Goal: Task Accomplishment & Management: Manage account settings

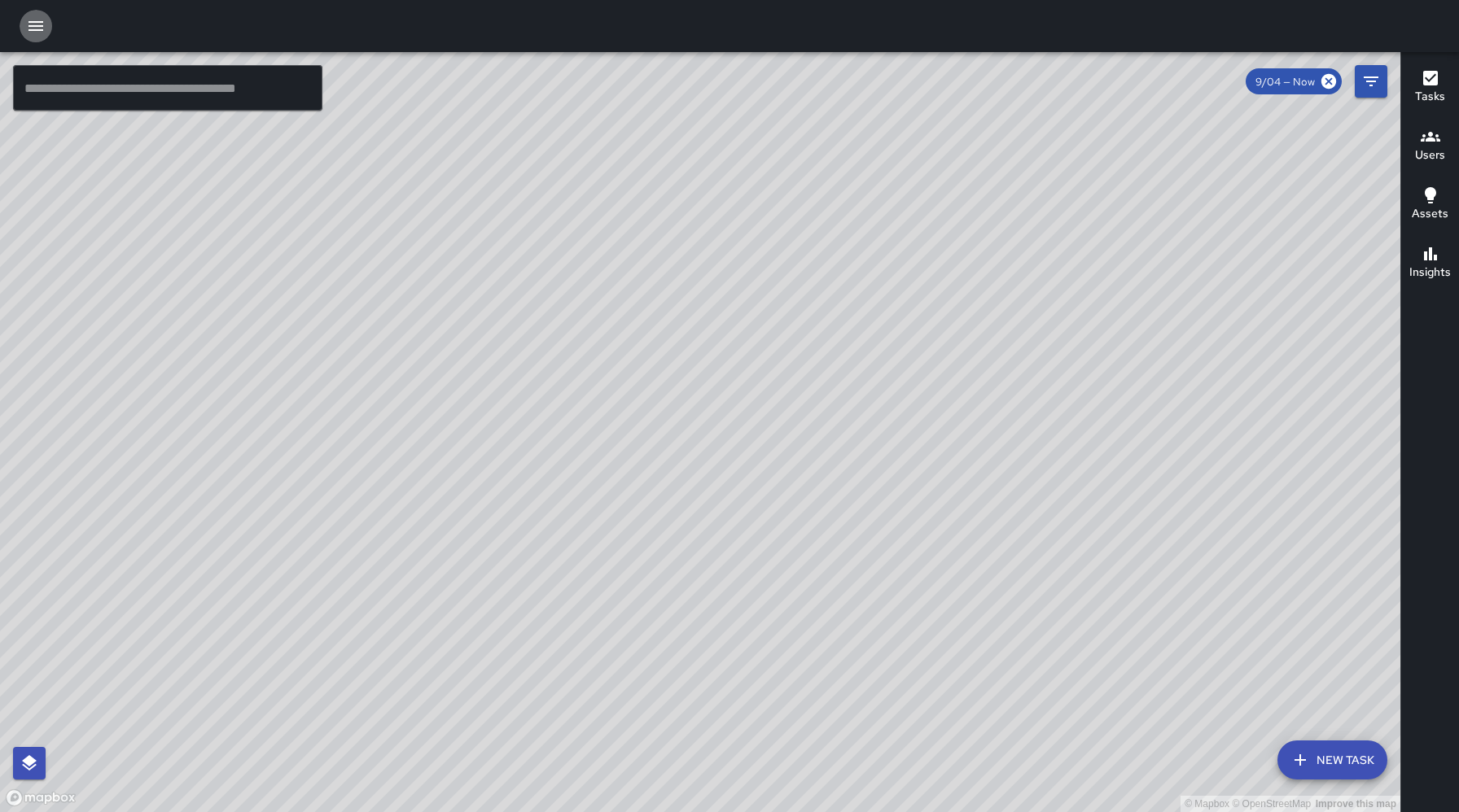
click at [38, 28] on icon "button" at bounding box center [36, 26] width 19 height 19
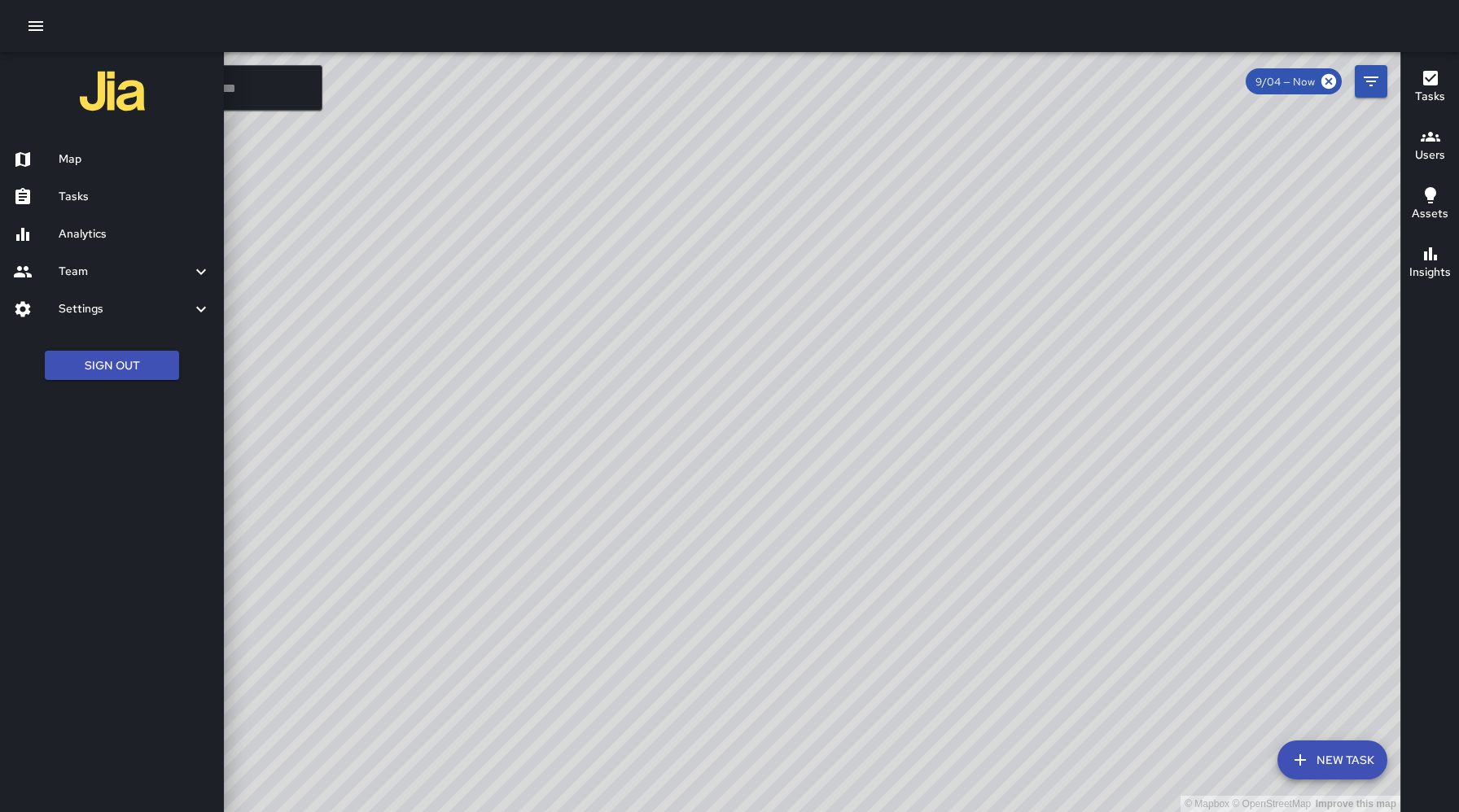
click at [99, 306] on h6 "Settings" at bounding box center [124, 309] width 133 height 17
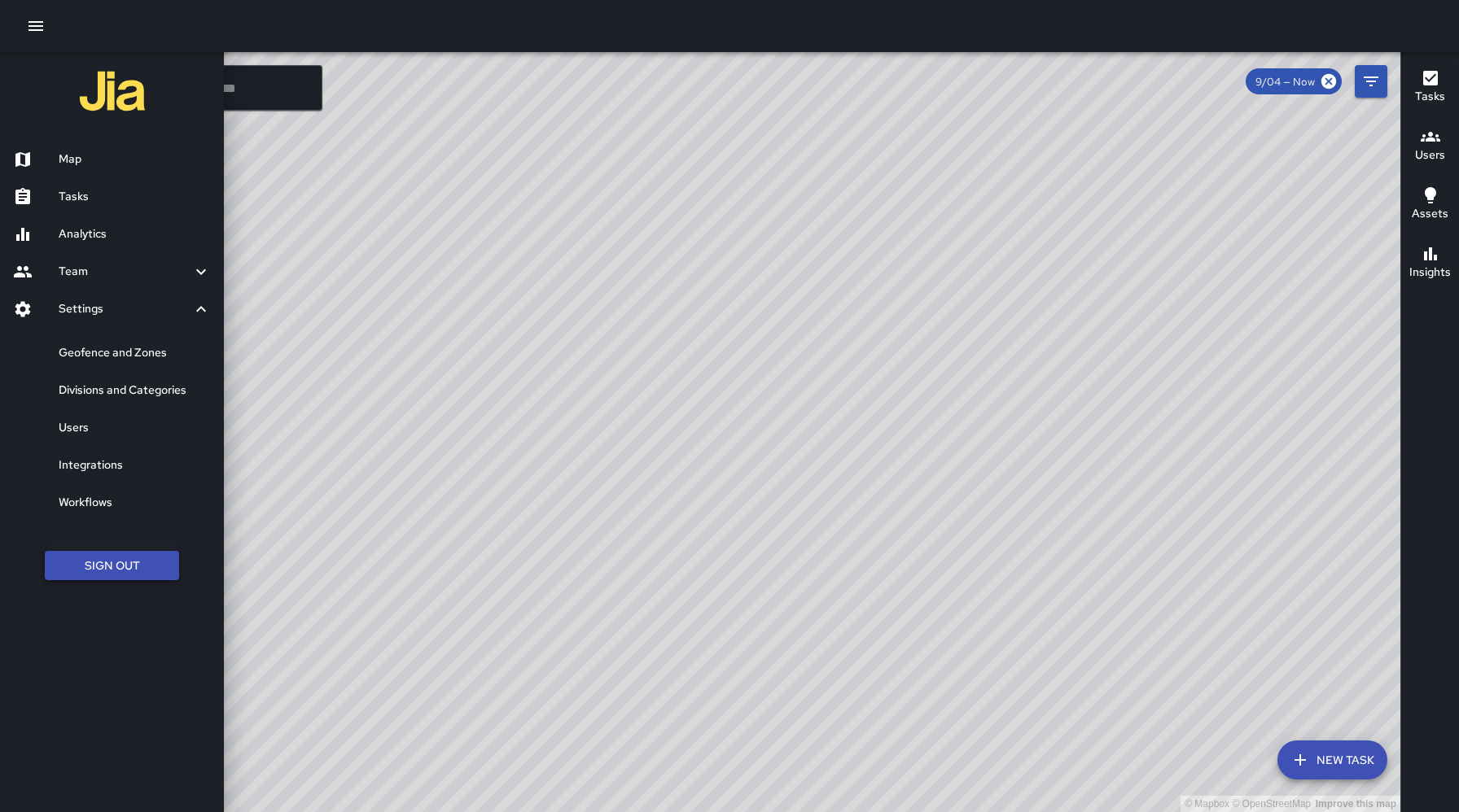
click at [109, 577] on button "Sign Out" at bounding box center [112, 566] width 134 height 30
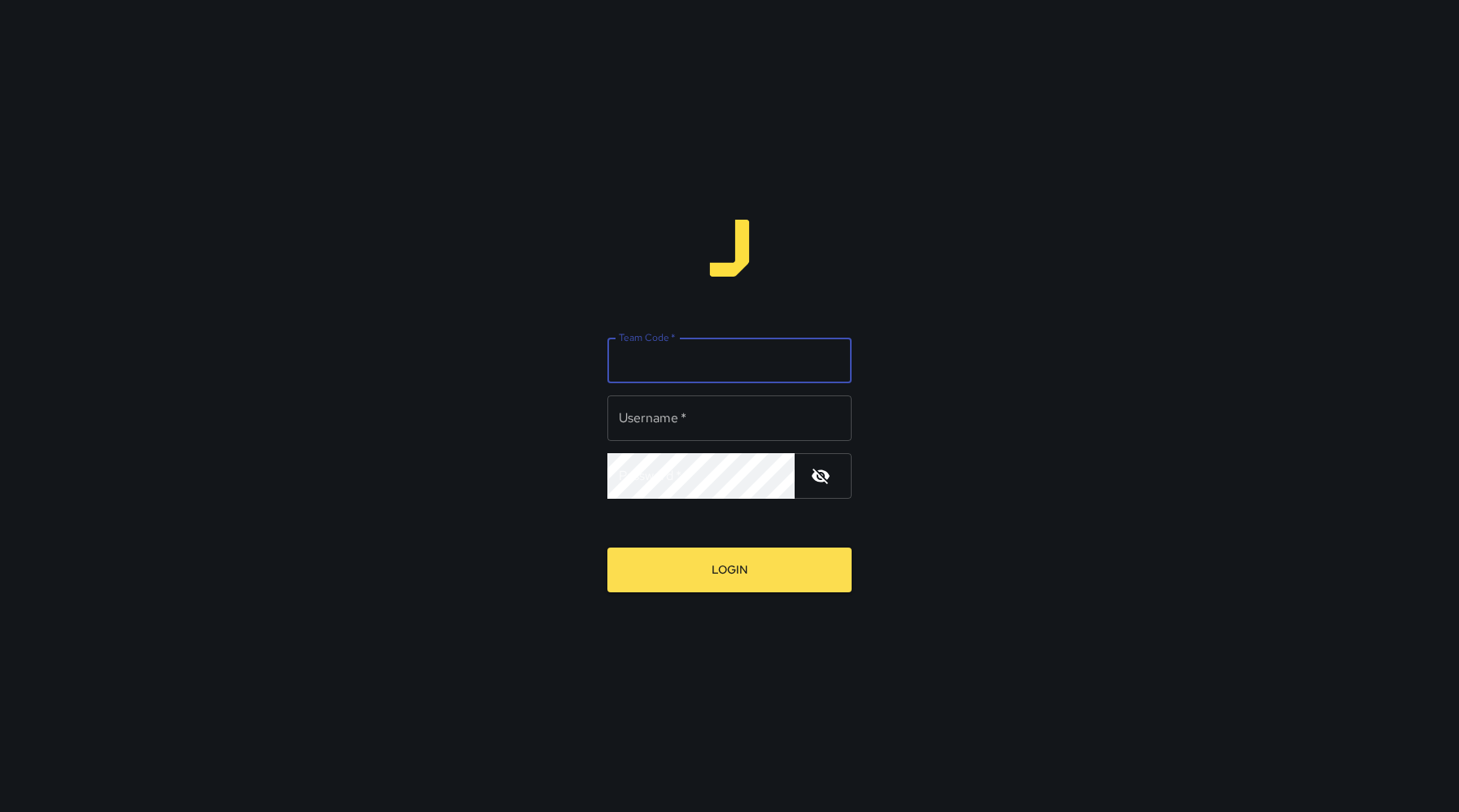
click at [698, 355] on input "Team Code   *" at bounding box center [730, 360] width 245 height 46
type input "******"
click at [670, 416] on input "Username   *" at bounding box center [730, 418] width 245 height 46
type input "******"
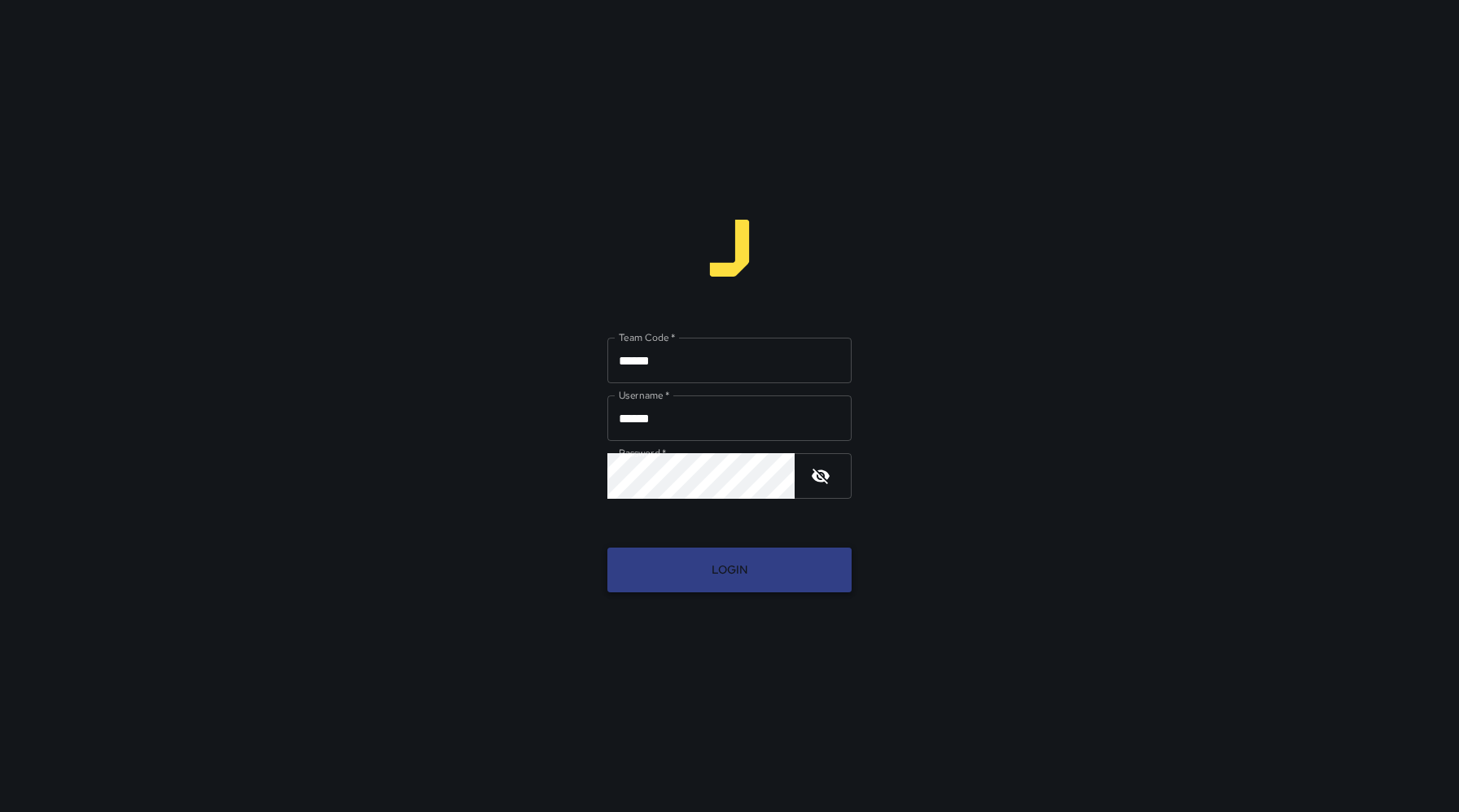
click at [718, 589] on button "Login" at bounding box center [730, 570] width 245 height 45
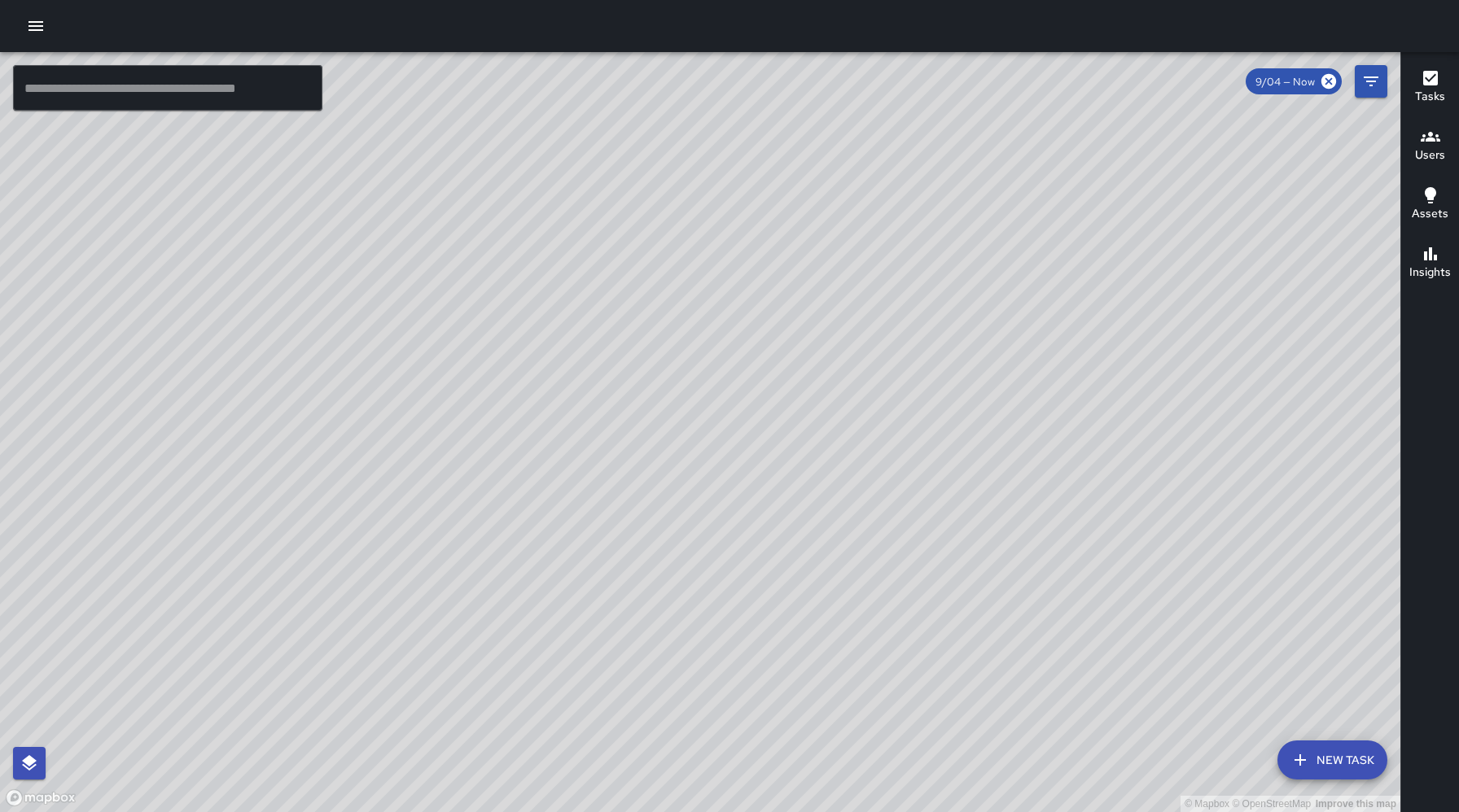
click at [1091, 276] on div "© Mapbox © OpenStreetMap Improve this map" at bounding box center [700, 433] width 1401 height 761
drag, startPoint x: 534, startPoint y: 456, endPoint x: 673, endPoint y: 241, distance: 256.0
click at [673, 241] on div "© Mapbox © OpenStreetMap Improve this map" at bounding box center [700, 433] width 1401 height 761
drag, startPoint x: 731, startPoint y: 480, endPoint x: 714, endPoint y: 374, distance: 107.4
click at [714, 374] on div "© Mapbox © OpenStreetMap Improve this map" at bounding box center [700, 433] width 1401 height 761
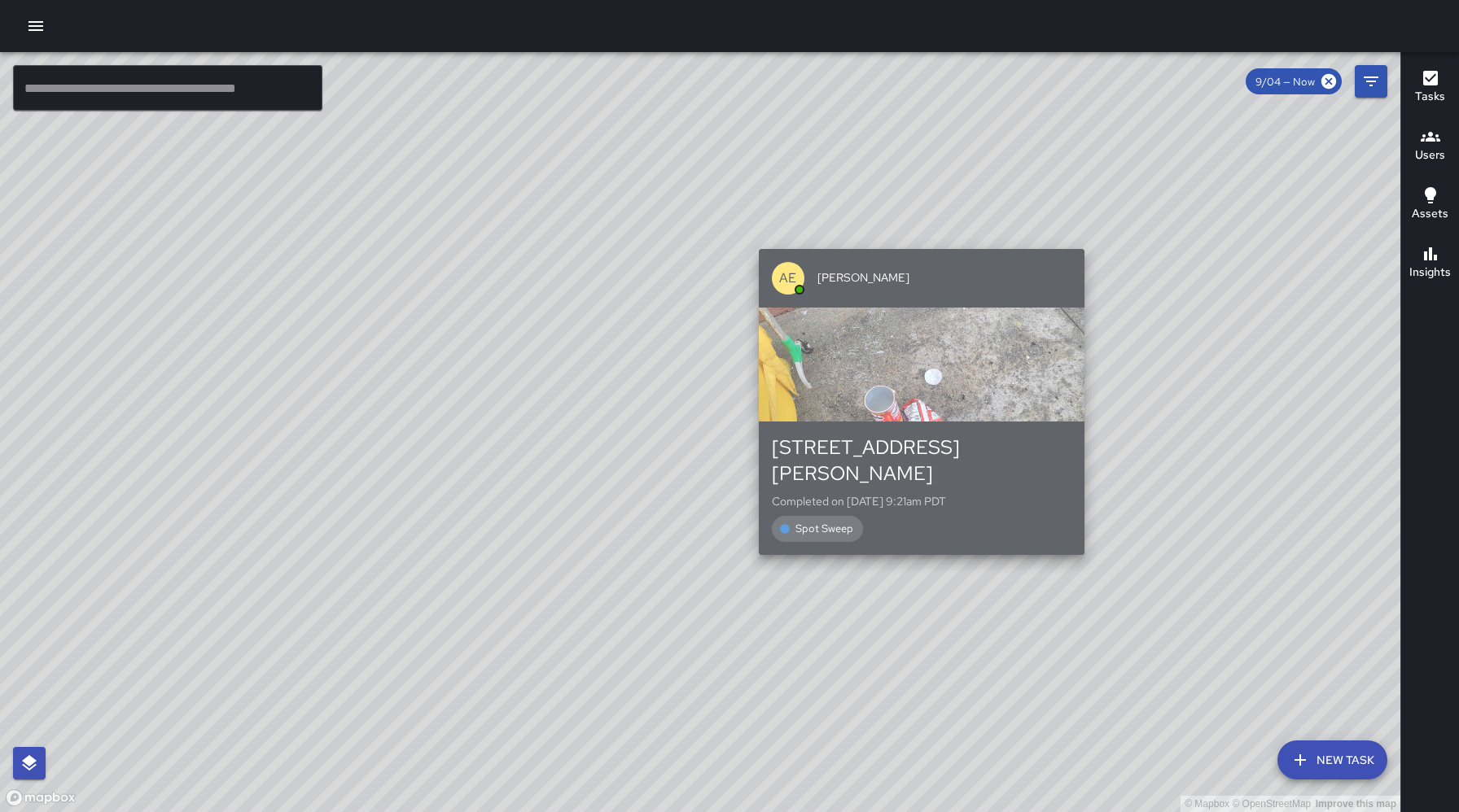
click at [912, 521] on div "[STREET_ADDRESS][PERSON_NAME] Completed on [DATE] 9:21am PDT Spot Sweep" at bounding box center [922, 489] width 326 height 134
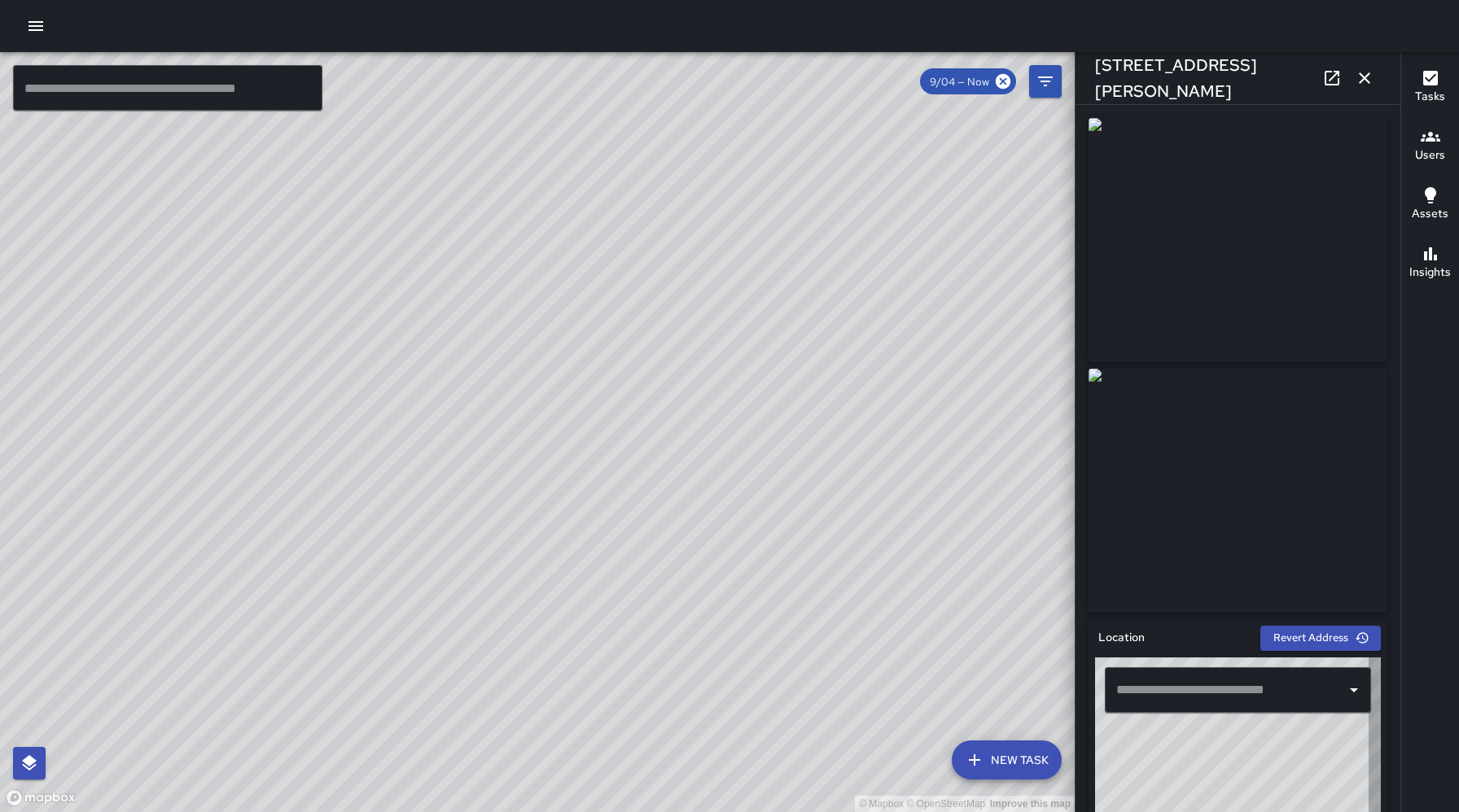
type input "**********"
drag, startPoint x: 552, startPoint y: 392, endPoint x: 631, endPoint y: 422, distance: 84.5
click at [694, 441] on div "© Mapbox © OpenStreetMap Improve this map" at bounding box center [537, 433] width 1075 height 761
click at [660, 446] on div "© Mapbox © OpenStreetMap Improve this map AE [PERSON_NAME] [STREET_ADDRESS][PER…" at bounding box center [537, 433] width 1075 height 761
click at [1181, 202] on img at bounding box center [1239, 241] width 299 height 244
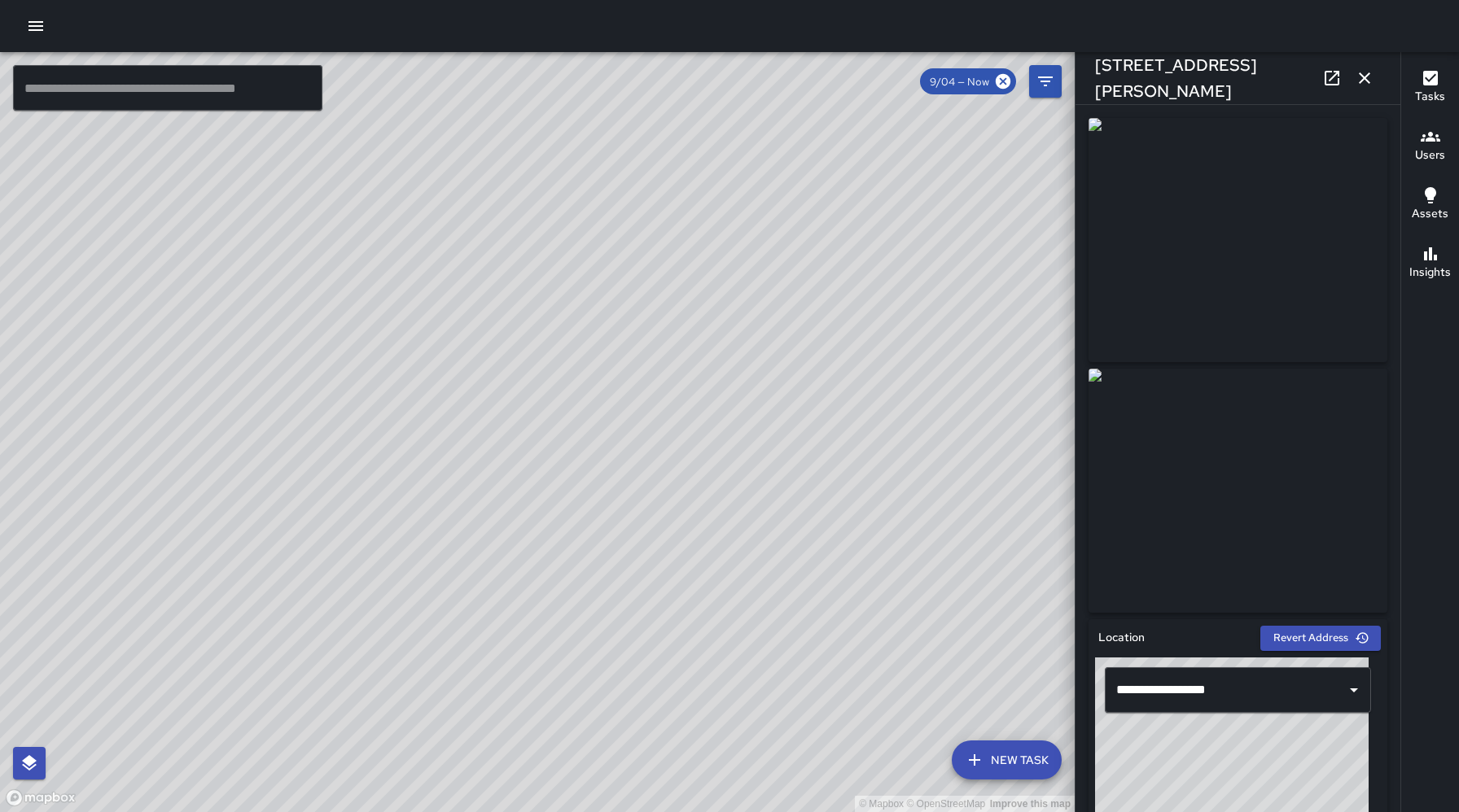
click at [248, 240] on div "© Mapbox © OpenStreetMap Improve this map" at bounding box center [537, 433] width 1075 height 761
drag, startPoint x: 180, startPoint y: 259, endPoint x: 321, endPoint y: 308, distance: 149.3
click at [322, 308] on div "© Mapbox © OpenStreetMap Improve this map" at bounding box center [537, 433] width 1075 height 761
drag, startPoint x: 408, startPoint y: 401, endPoint x: 485, endPoint y: 406, distance: 77.2
click at [485, 406] on div "© Mapbox © OpenStreetMap Improve this map" at bounding box center [537, 433] width 1075 height 761
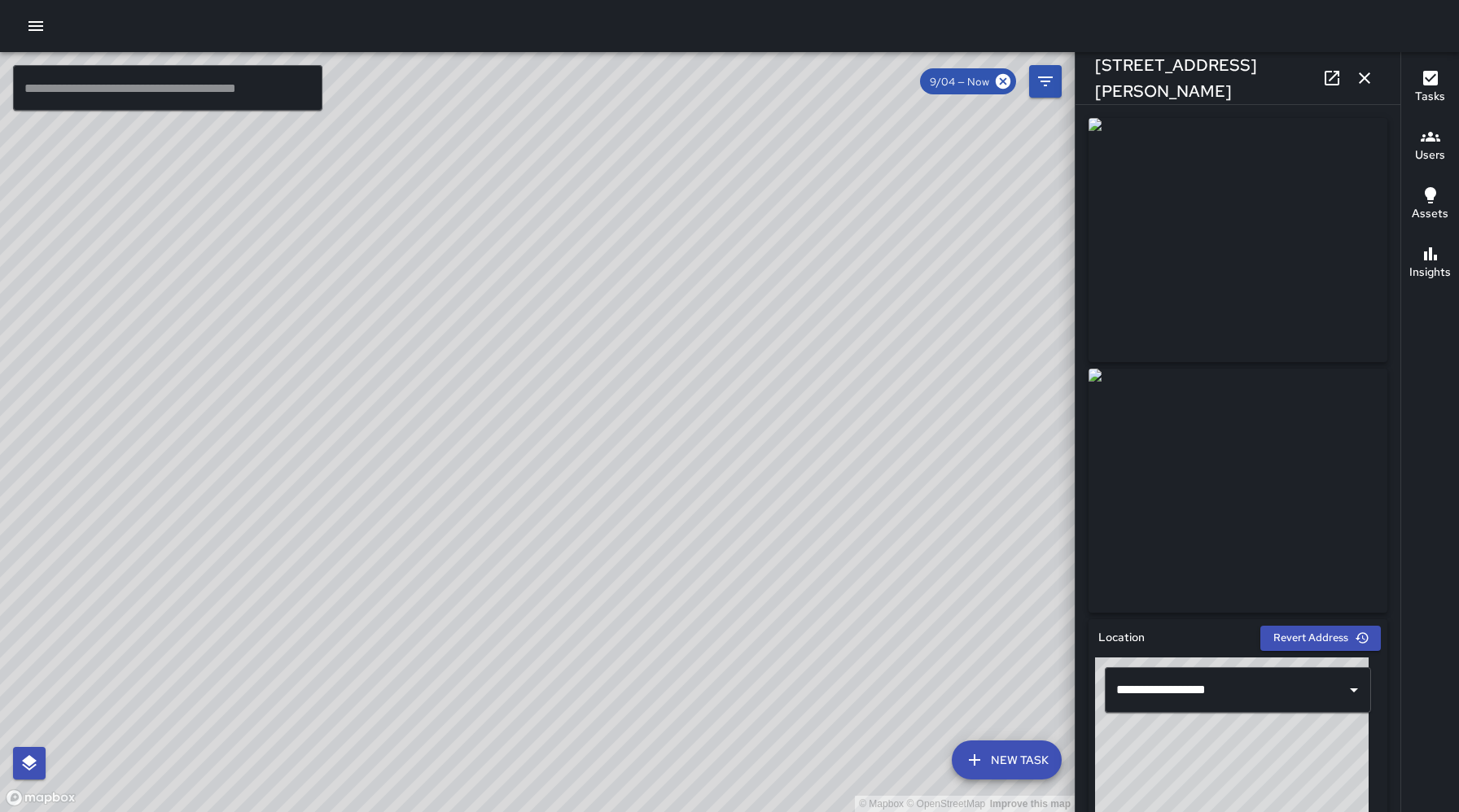
drag, startPoint x: 608, startPoint y: 553, endPoint x: 665, endPoint y: 489, distance: 85.7
click at [665, 489] on div "© Mapbox © OpenStreetMap Improve this map" at bounding box center [537, 433] width 1075 height 761
drag, startPoint x: 548, startPoint y: 442, endPoint x: 596, endPoint y: 465, distance: 53.2
click at [596, 466] on div "© Mapbox © OpenStreetMap Improve this map" at bounding box center [537, 433] width 1075 height 761
drag, startPoint x: 604, startPoint y: 517, endPoint x: 582, endPoint y: 472, distance: 50.1
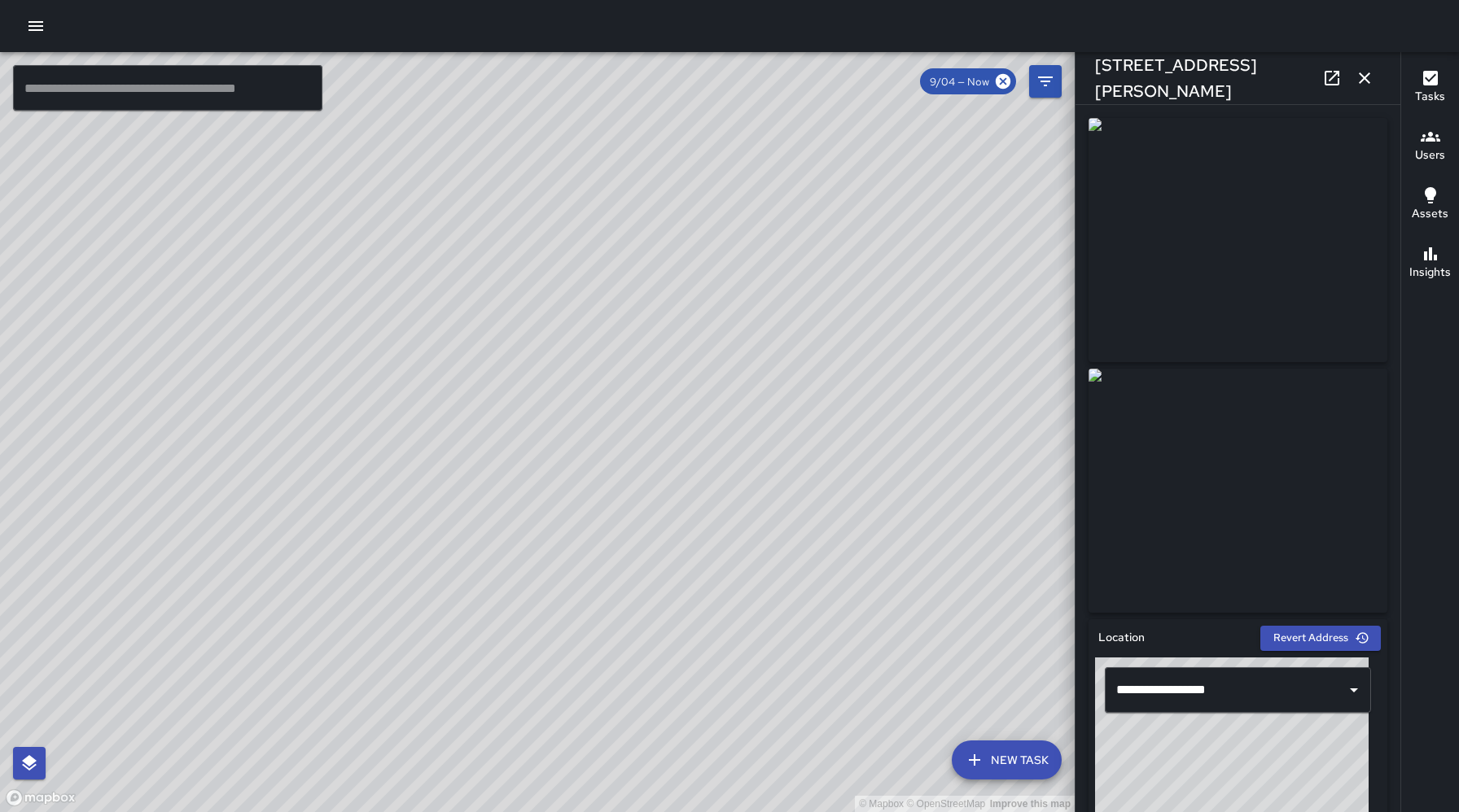
click at [582, 472] on div "© Mapbox © OpenStreetMap Improve this map" at bounding box center [537, 433] width 1075 height 761
click at [642, 266] on div "© Mapbox © OpenStreetMap Improve this map AE [PERSON_NAME] [STREET_ADDRESS][PER…" at bounding box center [537, 433] width 1075 height 761
click at [1366, 79] on icon "button" at bounding box center [1365, 79] width 12 height 12
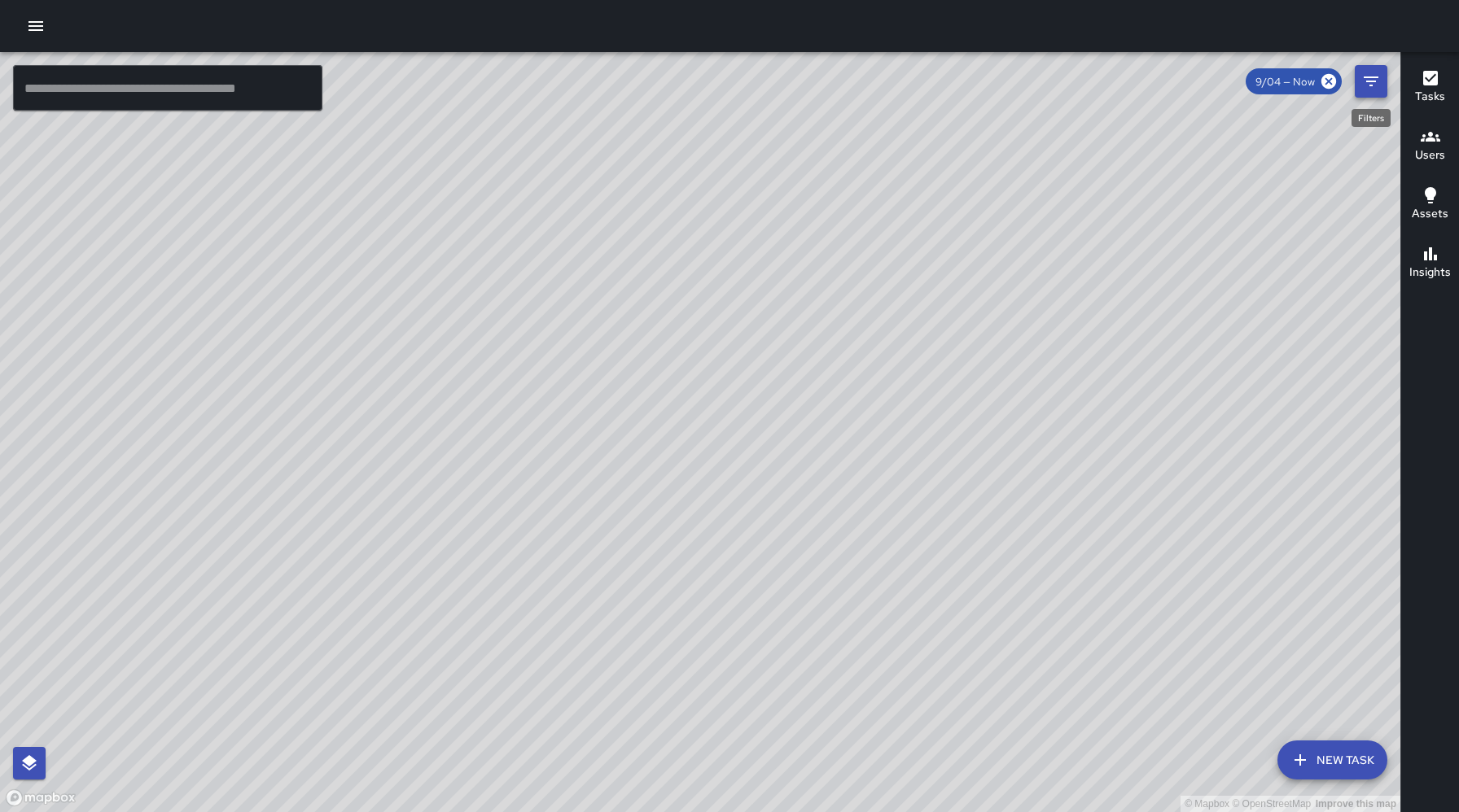
click at [1377, 81] on icon "Filters" at bounding box center [1372, 81] width 19 height 19
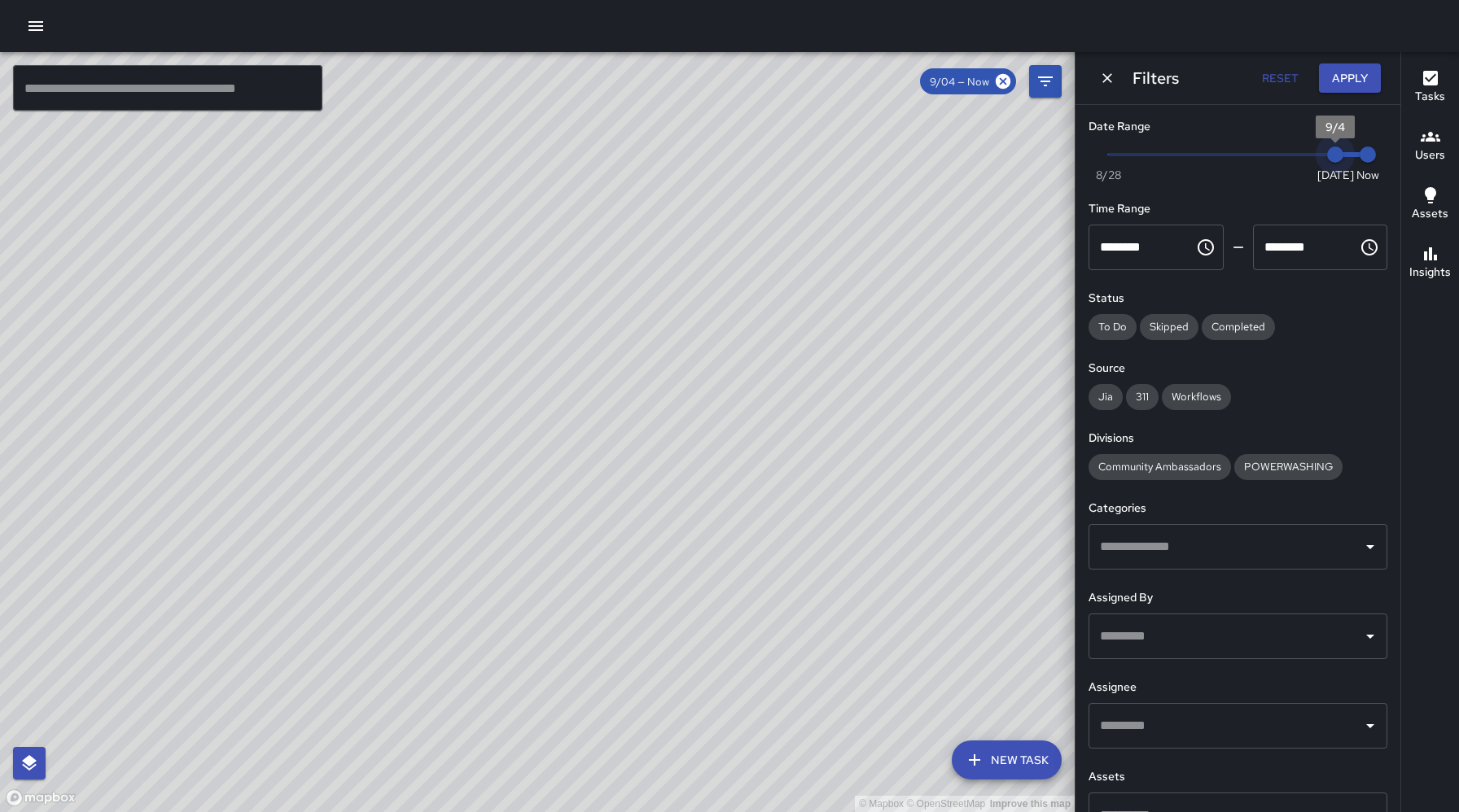
type input "*"
drag, startPoint x: 1324, startPoint y: 151, endPoint x: 1075, endPoint y: 179, distance: 250.6
click at [1075, 179] on div "Filters Reset Apply Date Range Now [DATE] [DATE] 12:20 pm Time Range ******** ​…" at bounding box center [1238, 406] width 326 height 812
click at [1110, 82] on icon "Dismiss" at bounding box center [1108, 78] width 17 height 16
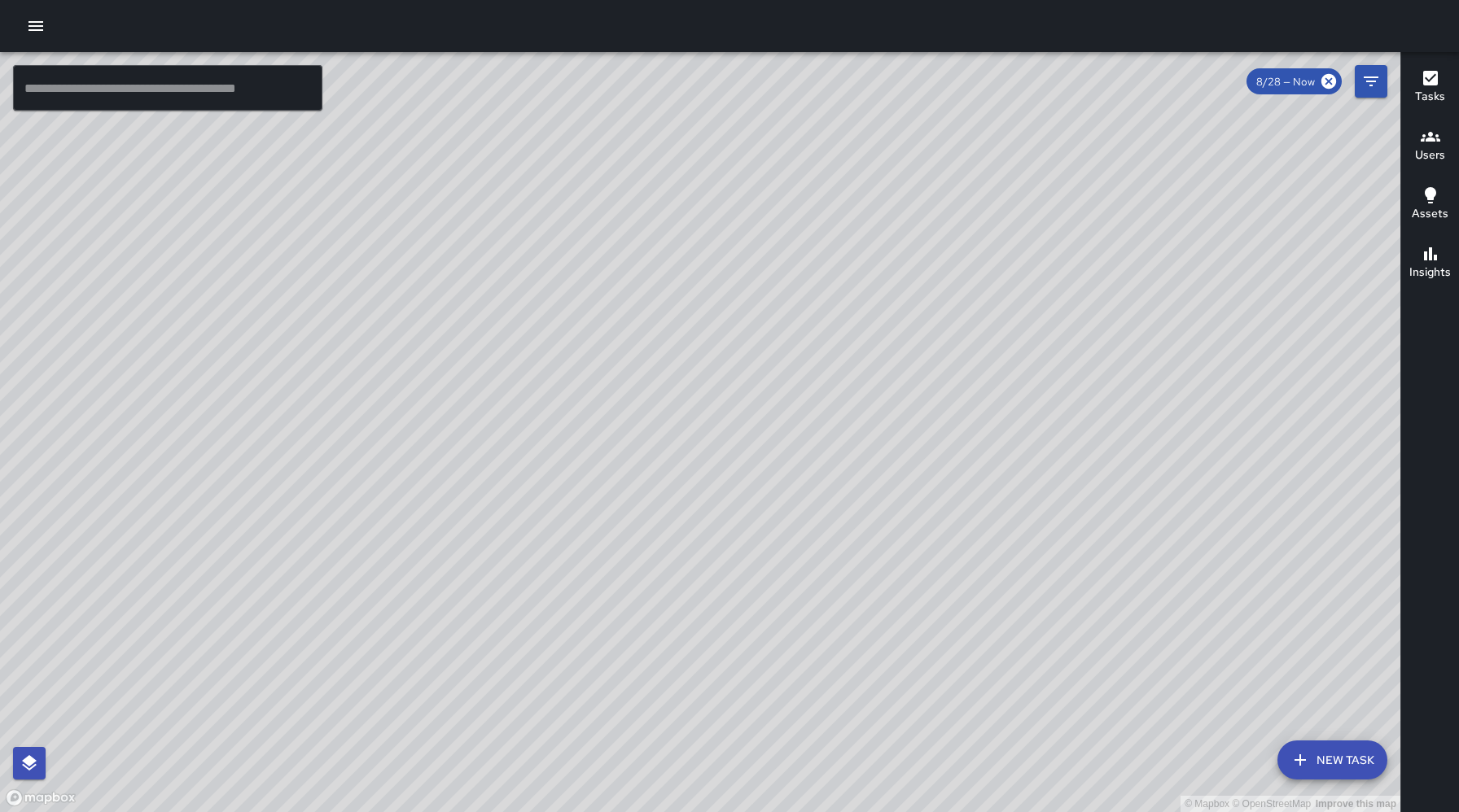
drag, startPoint x: 637, startPoint y: 404, endPoint x: 706, endPoint y: 311, distance: 115.8
click at [694, 331] on div "© Mapbox © OpenStreetMap Improve this map" at bounding box center [700, 433] width 1401 height 761
drag, startPoint x: 862, startPoint y: 436, endPoint x: 928, endPoint y: 284, distance: 165.7
click at [928, 284] on div "© Mapbox © OpenStreetMap Improve this map" at bounding box center [700, 433] width 1401 height 761
drag, startPoint x: 472, startPoint y: 149, endPoint x: 442, endPoint y: 322, distance: 175.6
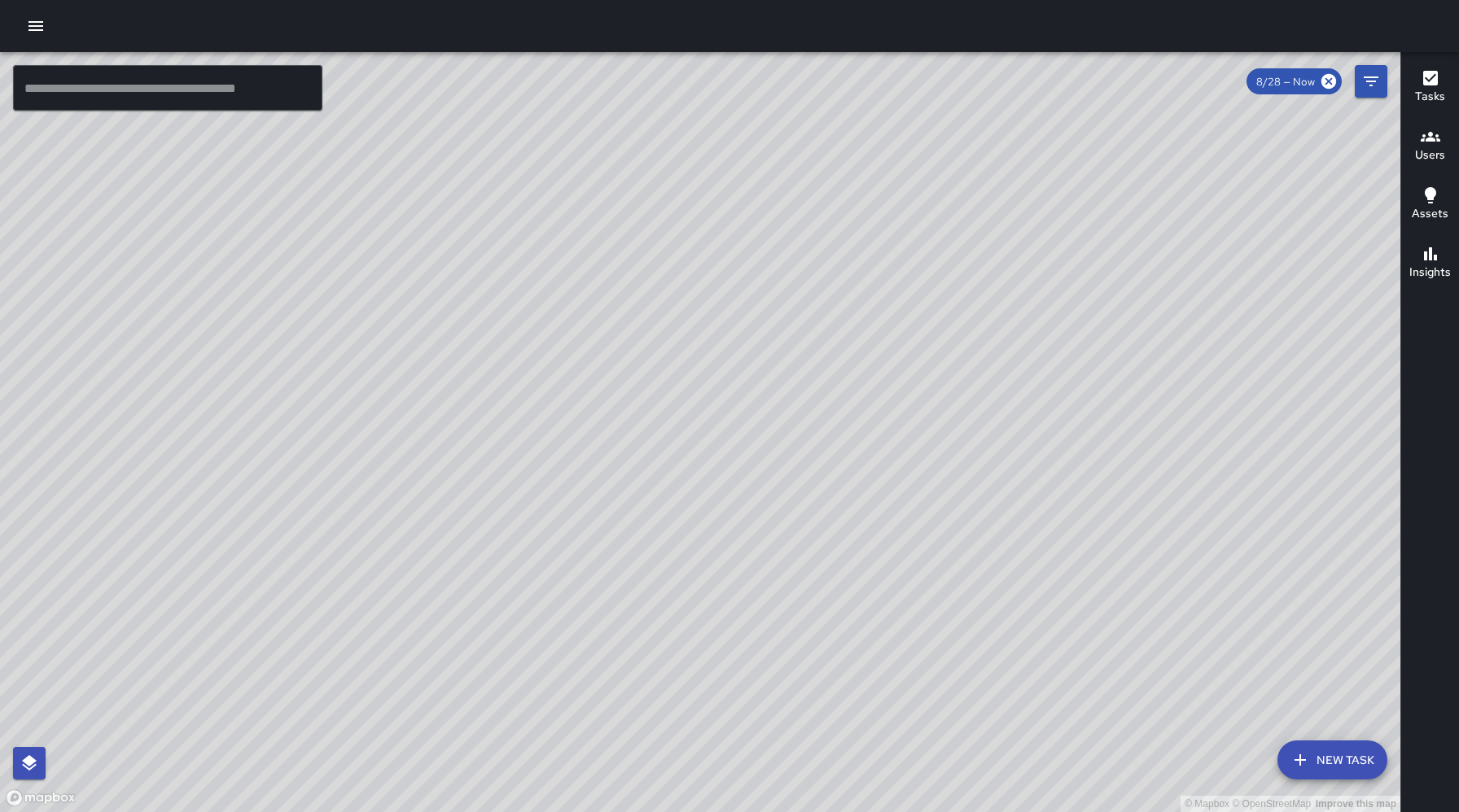
click at [442, 322] on div "© Mapbox © OpenStreetMap Improve this map" at bounding box center [700, 433] width 1401 height 761
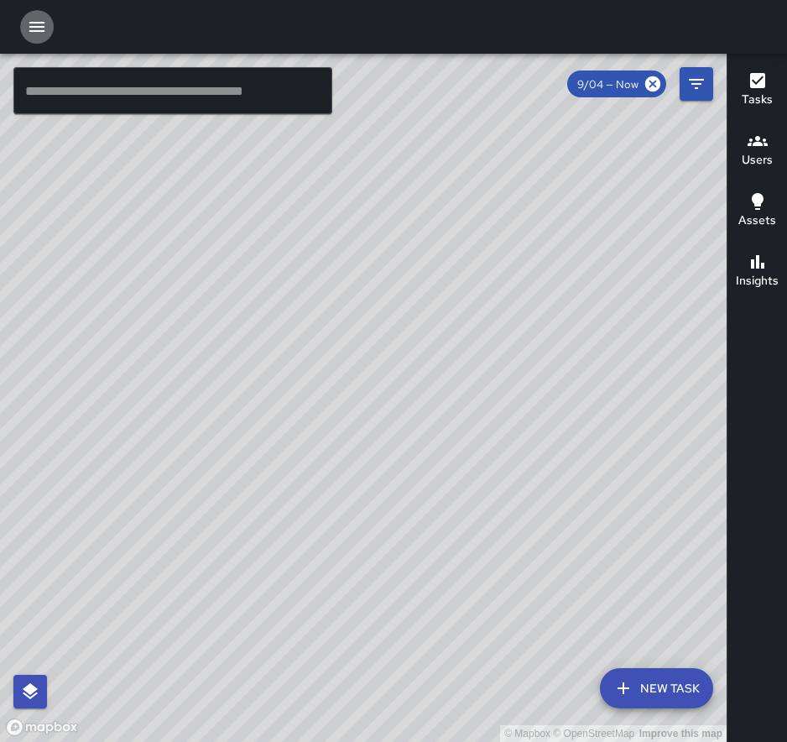
click at [34, 32] on icon "button" at bounding box center [37, 27] width 20 height 20
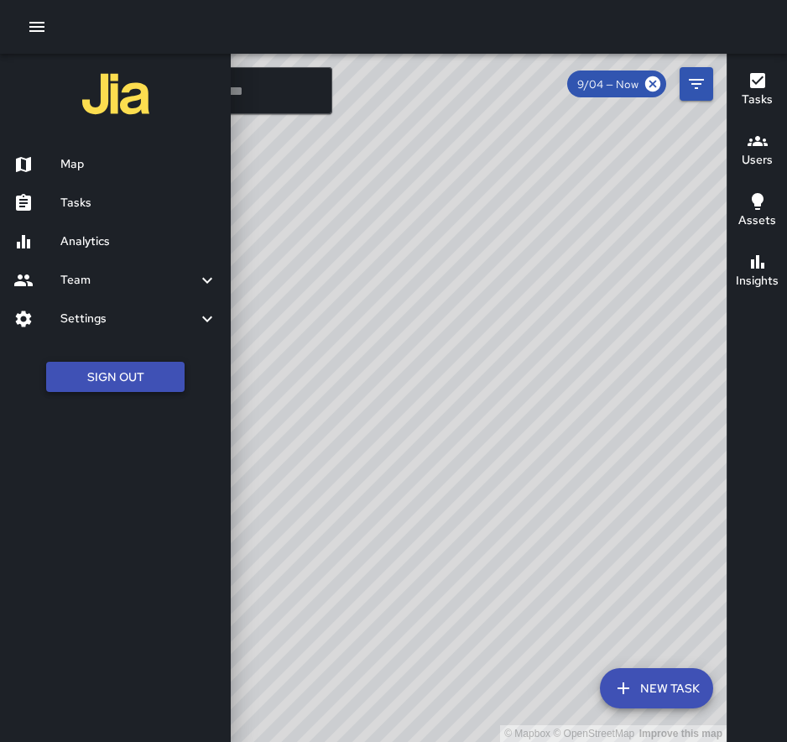
click at [71, 370] on button "Sign Out" at bounding box center [115, 377] width 138 height 31
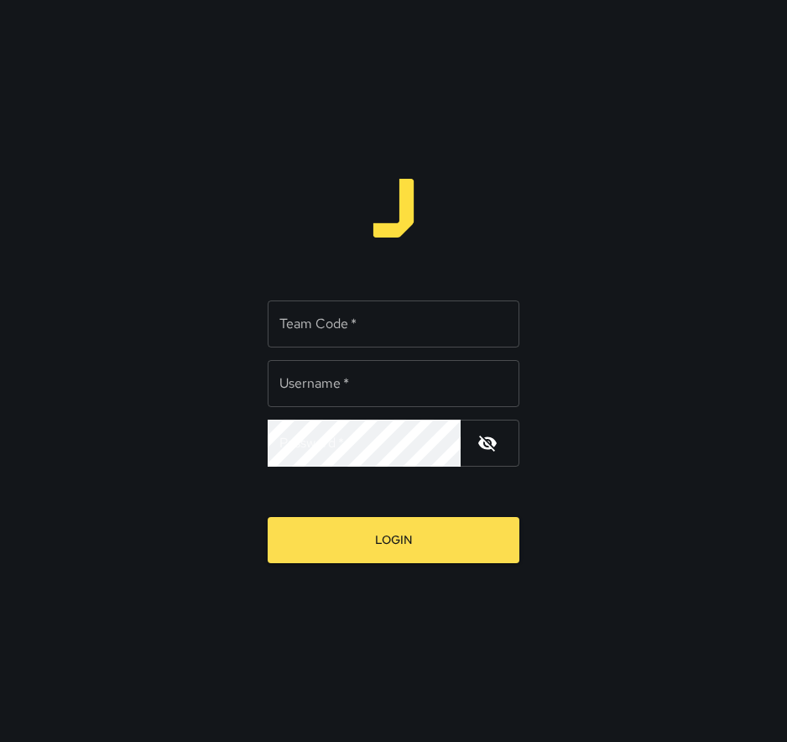
click at [355, 315] on input "Team Code   *" at bounding box center [394, 323] width 252 height 47
type input "*****"
click at [349, 383] on input "Username   *" at bounding box center [394, 383] width 252 height 47
type input "******"
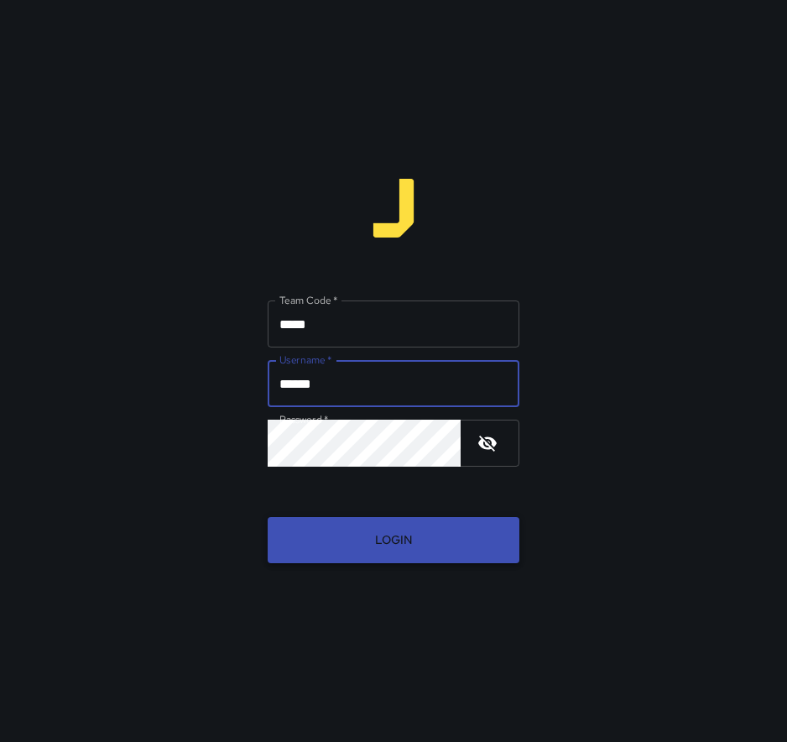
click at [362, 541] on button "Login" at bounding box center [394, 540] width 252 height 46
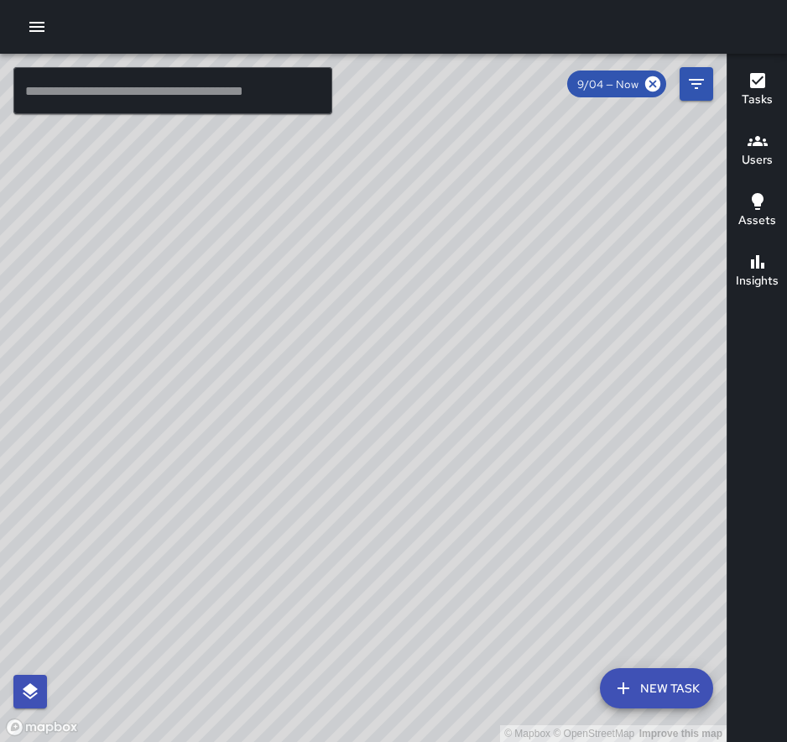
drag, startPoint x: 769, startPoint y: 80, endPoint x: 755, endPoint y: 117, distance: 40.4
click at [769, 80] on div "Tasks" at bounding box center [757, 89] width 31 height 39
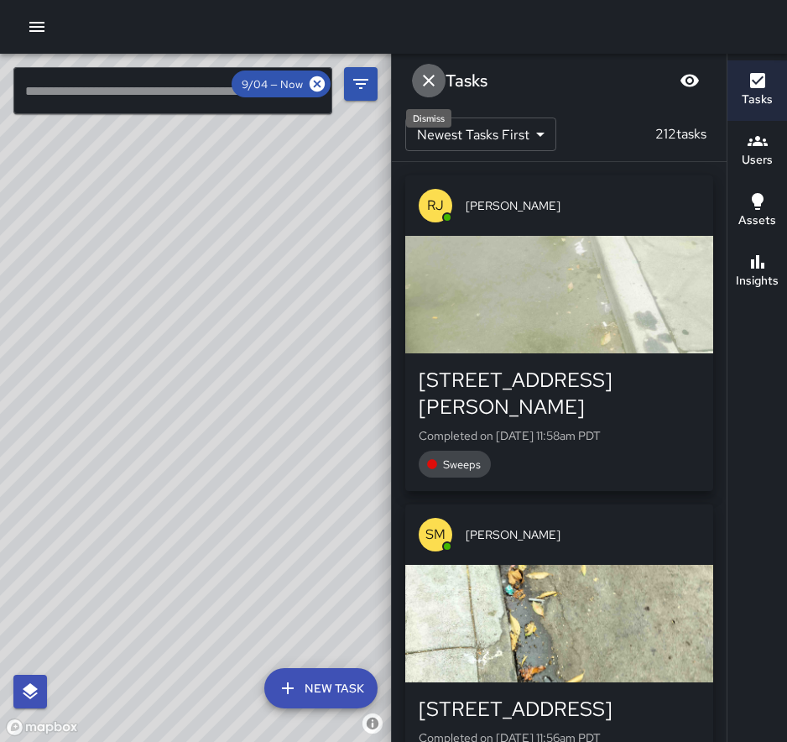
click at [435, 76] on icon "Dismiss" at bounding box center [429, 80] width 20 height 20
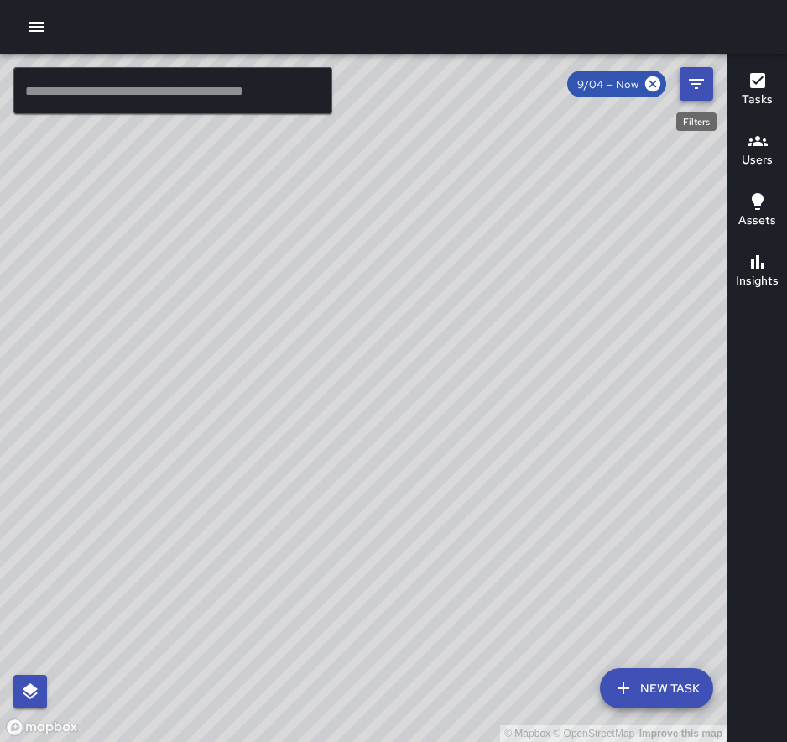
click at [688, 82] on icon "Filters" at bounding box center [696, 84] width 20 height 20
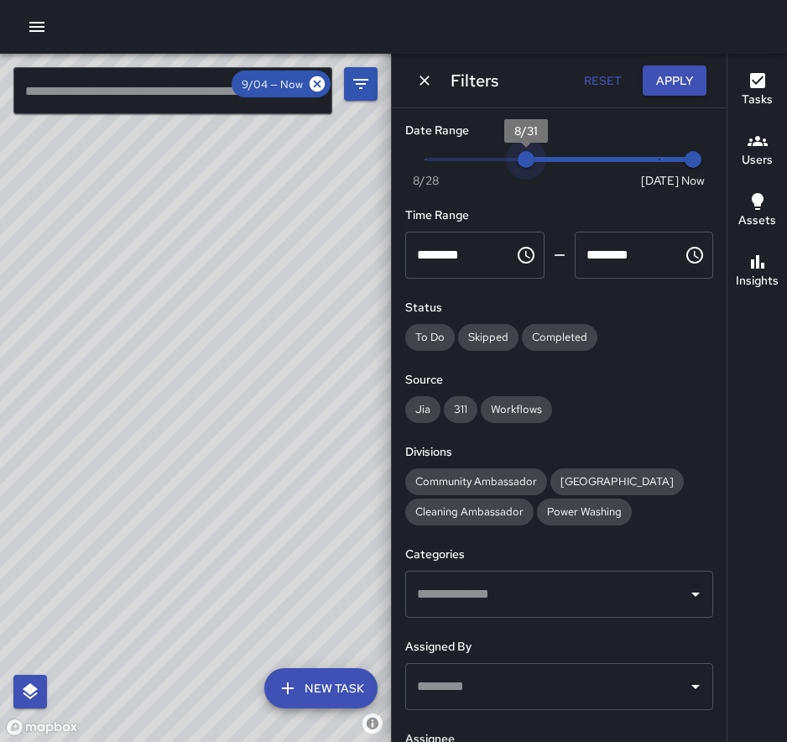
type input "*"
drag, startPoint x: 566, startPoint y: 167, endPoint x: 331, endPoint y: 188, distance: 235.9
click at [331, 188] on div "© Mapbox © OpenStreetMap Improve this map ​ New Task 9/04 — Now Map Layers Task…" at bounding box center [393, 398] width 787 height 688
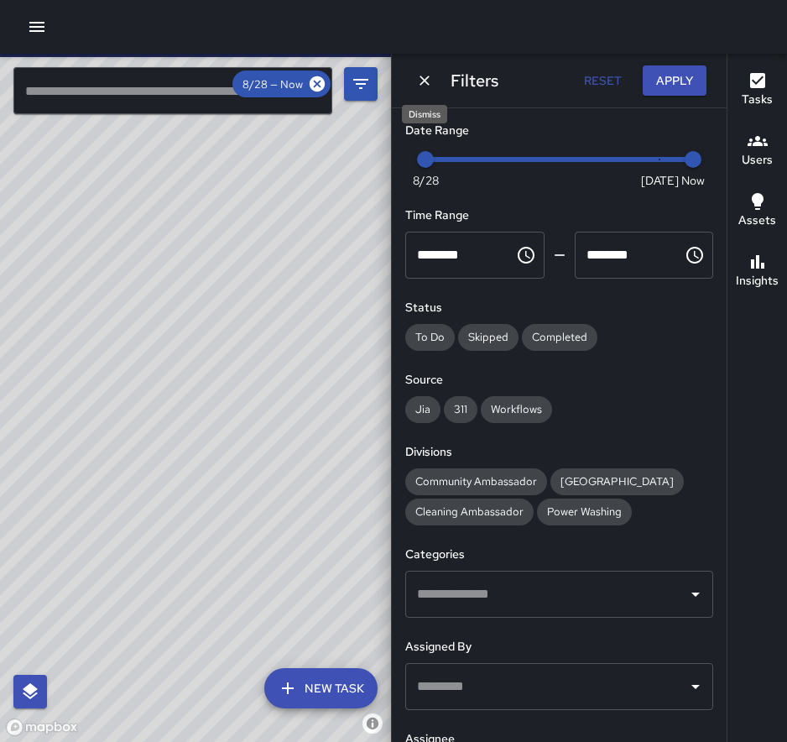
click at [425, 85] on icon "Dismiss" at bounding box center [424, 80] width 17 height 17
